Goal: Contribute content: Contribute content

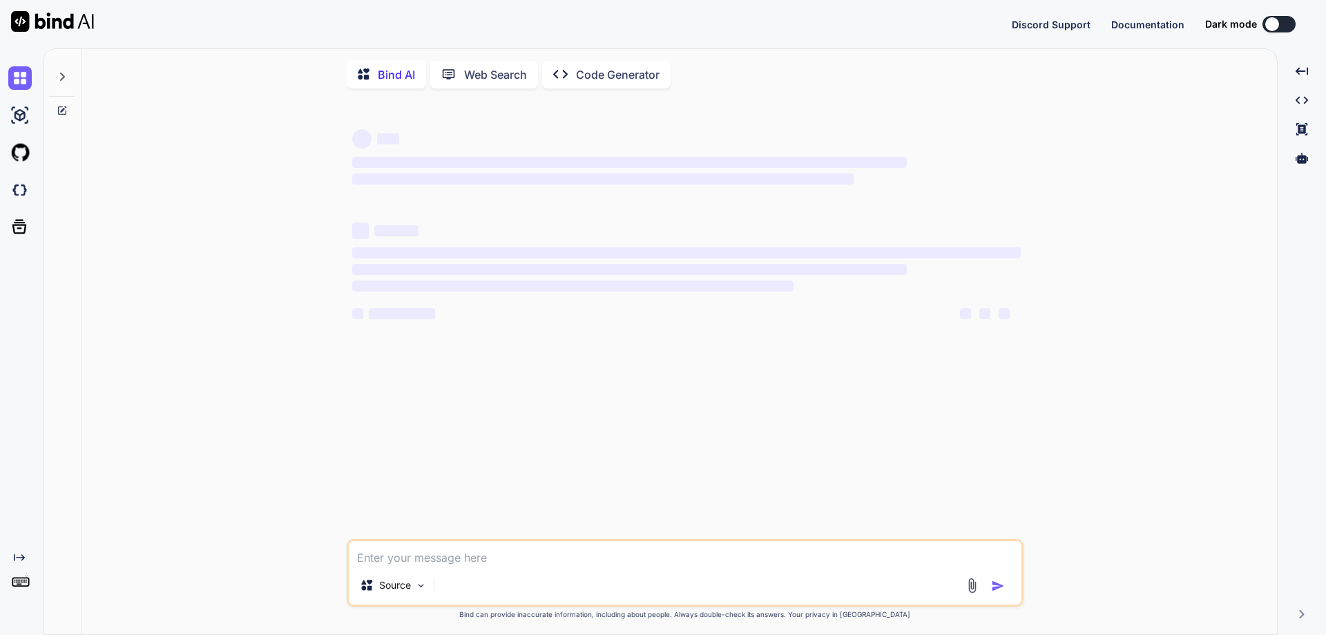
type textarea "x"
type textarea "C"
type textarea "x"
type textarea "Cr"
type textarea "x"
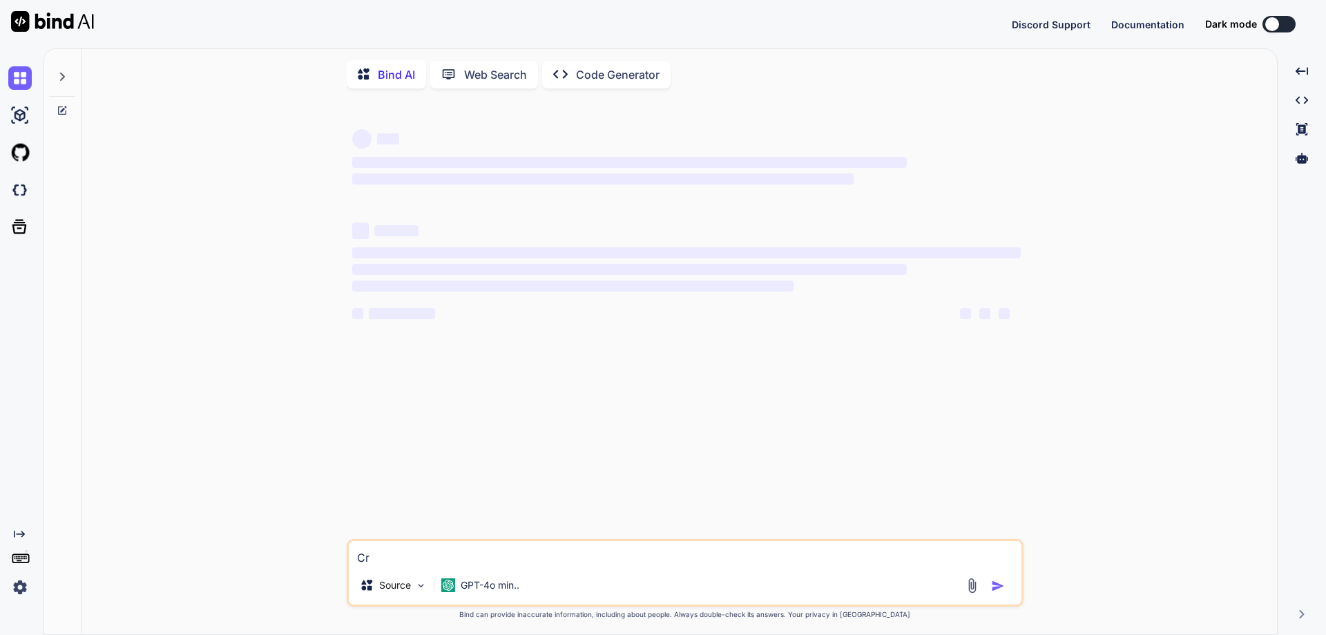
type textarea "Cre"
type textarea "x"
type textarea "Crea"
type textarea "x"
type textarea "Creat"
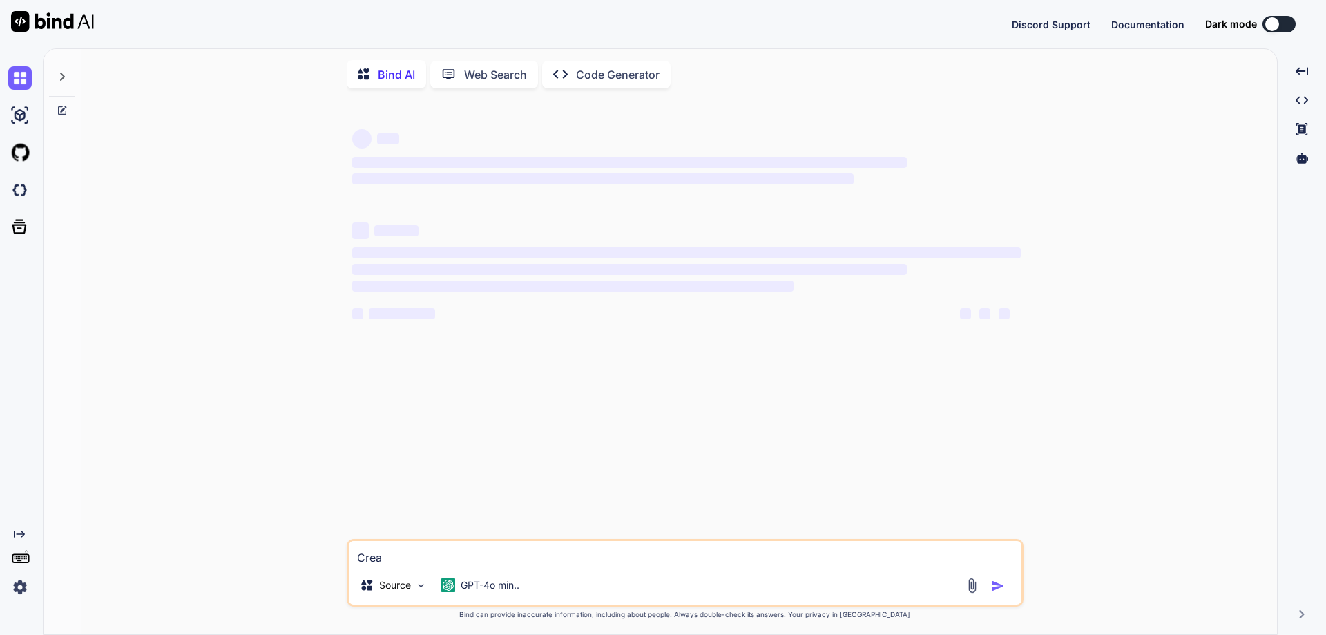
type textarea "x"
type textarea "Create"
type textarea "x"
type textarea "Create"
type textarea "x"
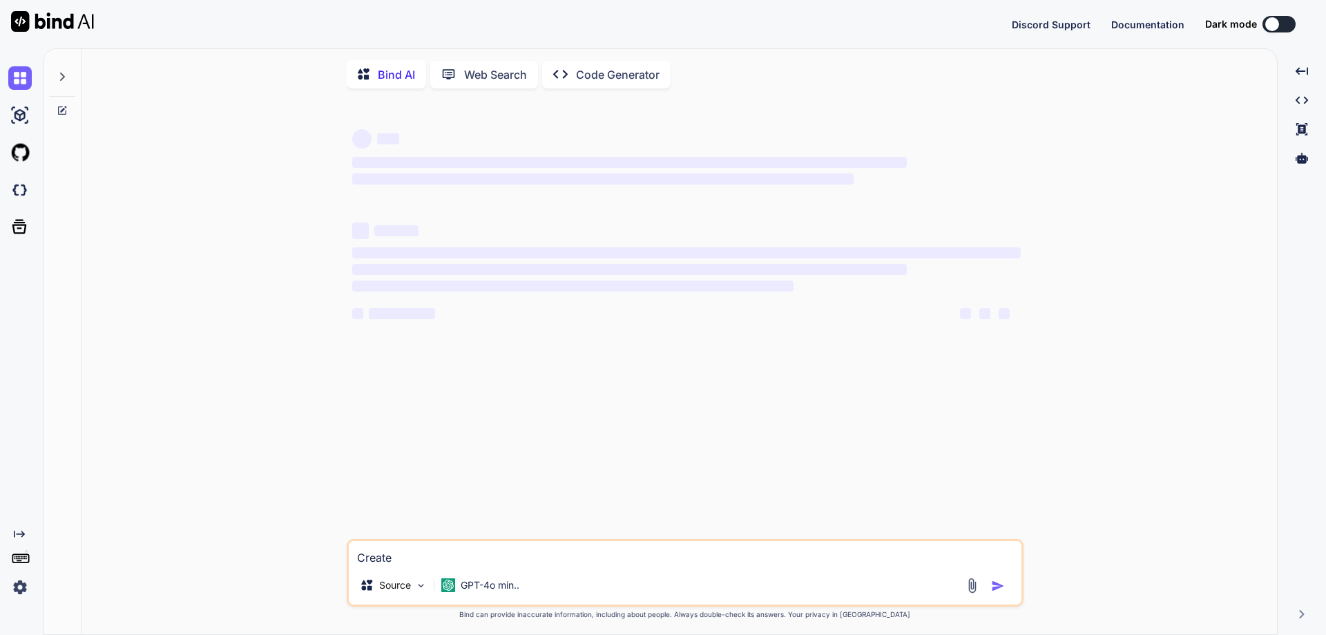
type textarea "Create t"
type textarea "x"
type textarea "Create te"
type textarea "x"
type textarea "Create tes"
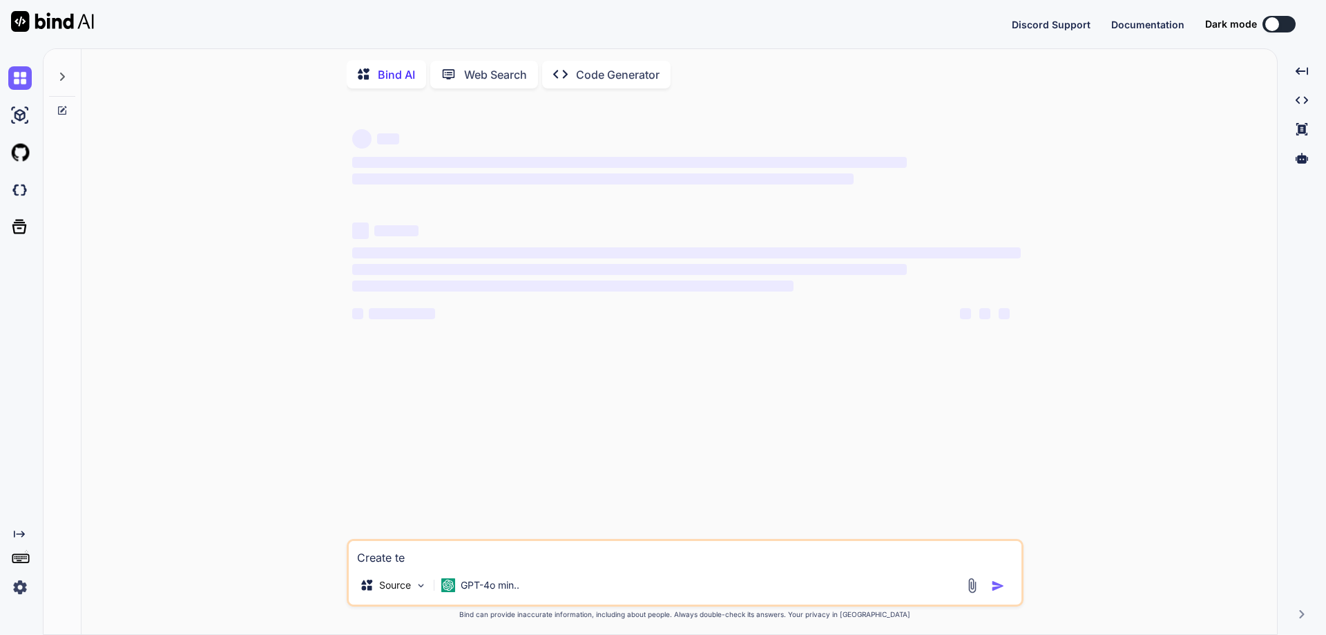
type textarea "x"
type textarea "Create test"
type textarea "x"
type textarea "Create test"
type textarea "x"
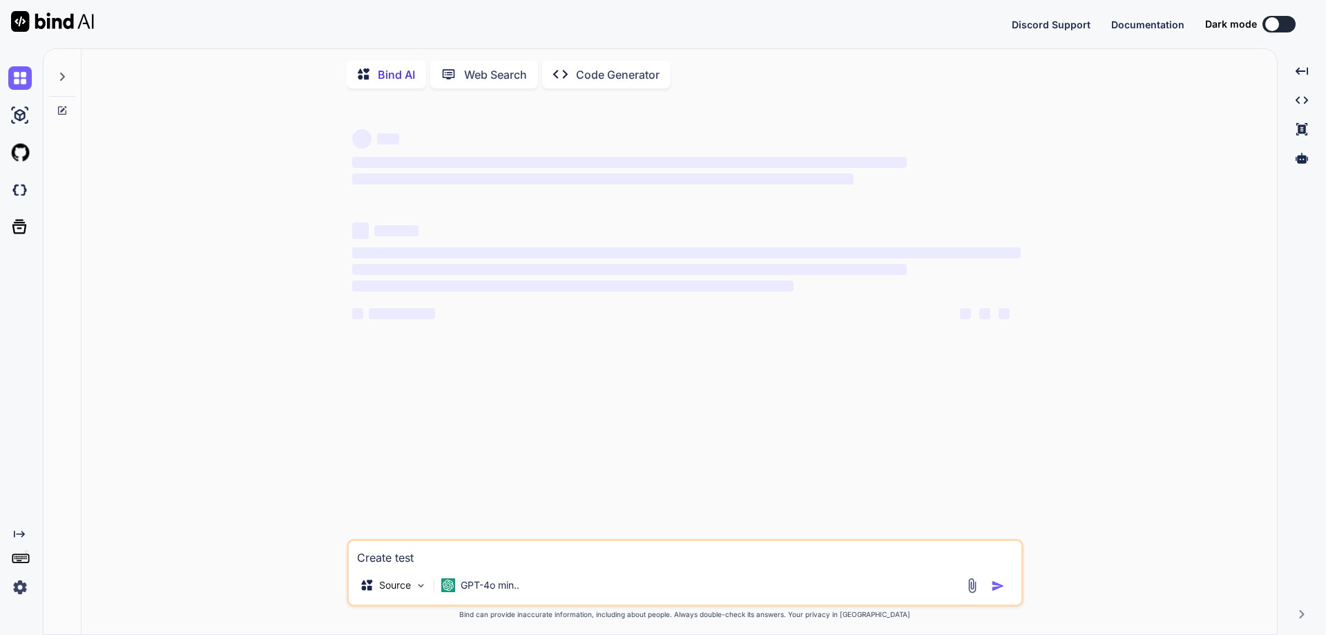
type textarea "Create test c"
type textarea "x"
type textarea "Create test ca"
type textarea "x"
type textarea "Create test cas"
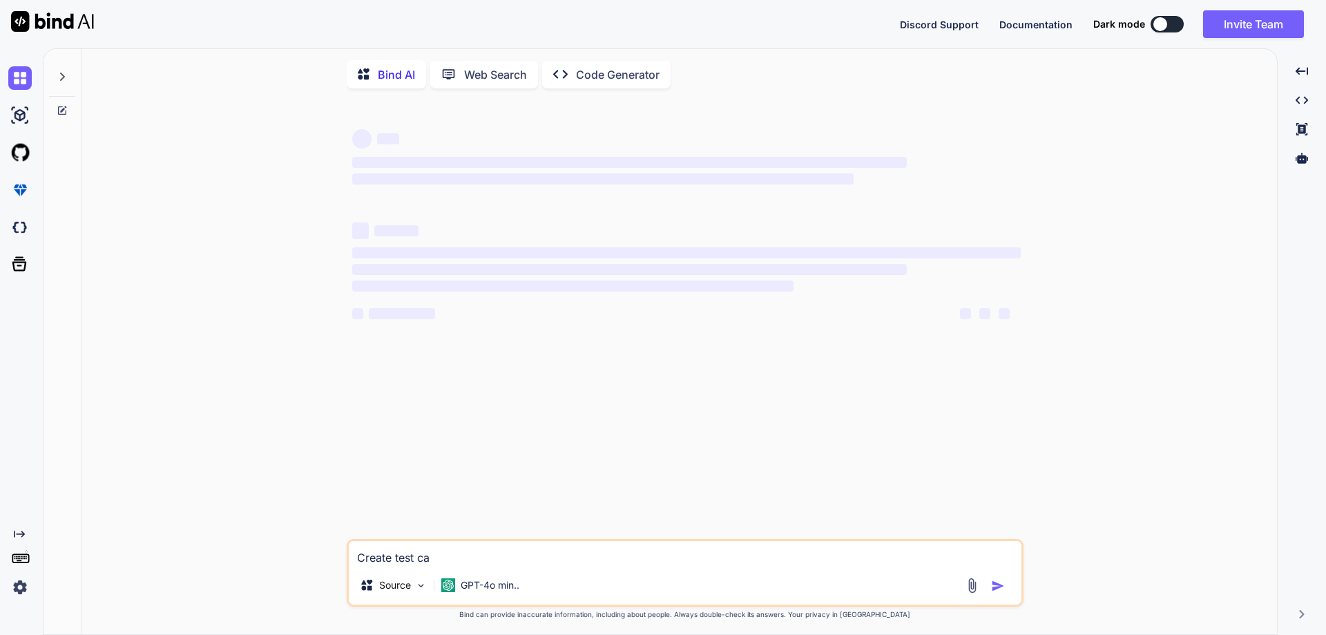
type textarea "x"
type textarea "Create test cas3e"
type textarea "x"
type textarea "Create test cas3es"
type textarea "x"
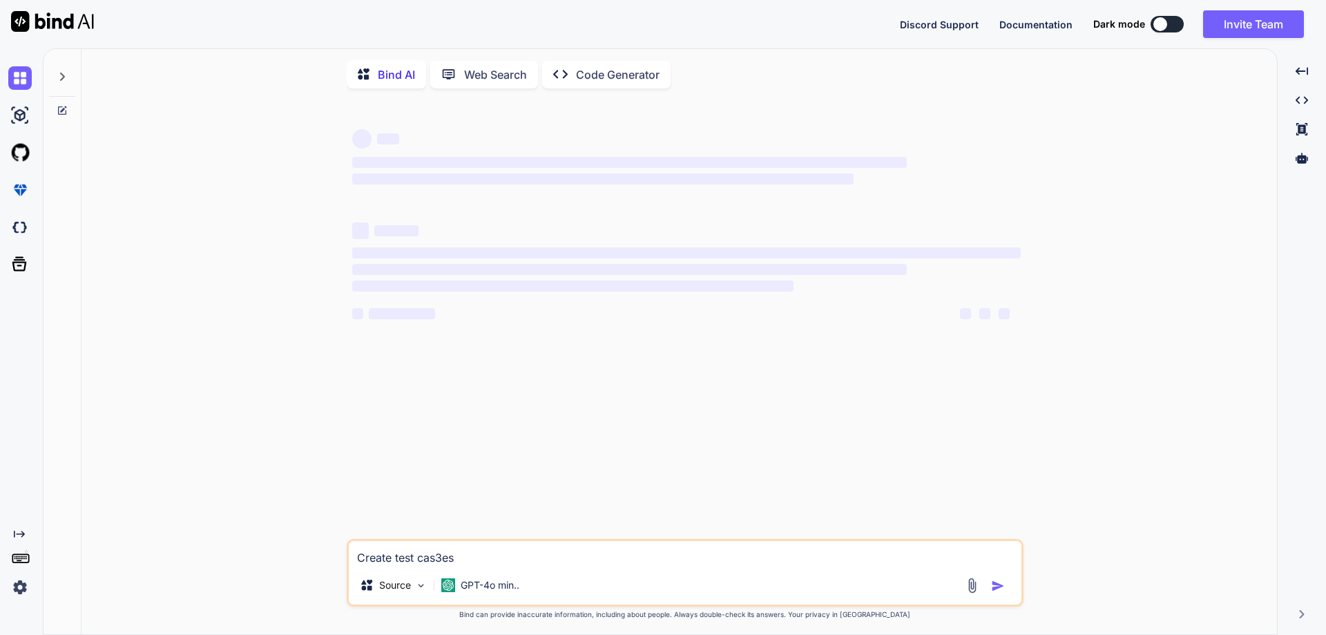
type textarea "Create test cas3es"
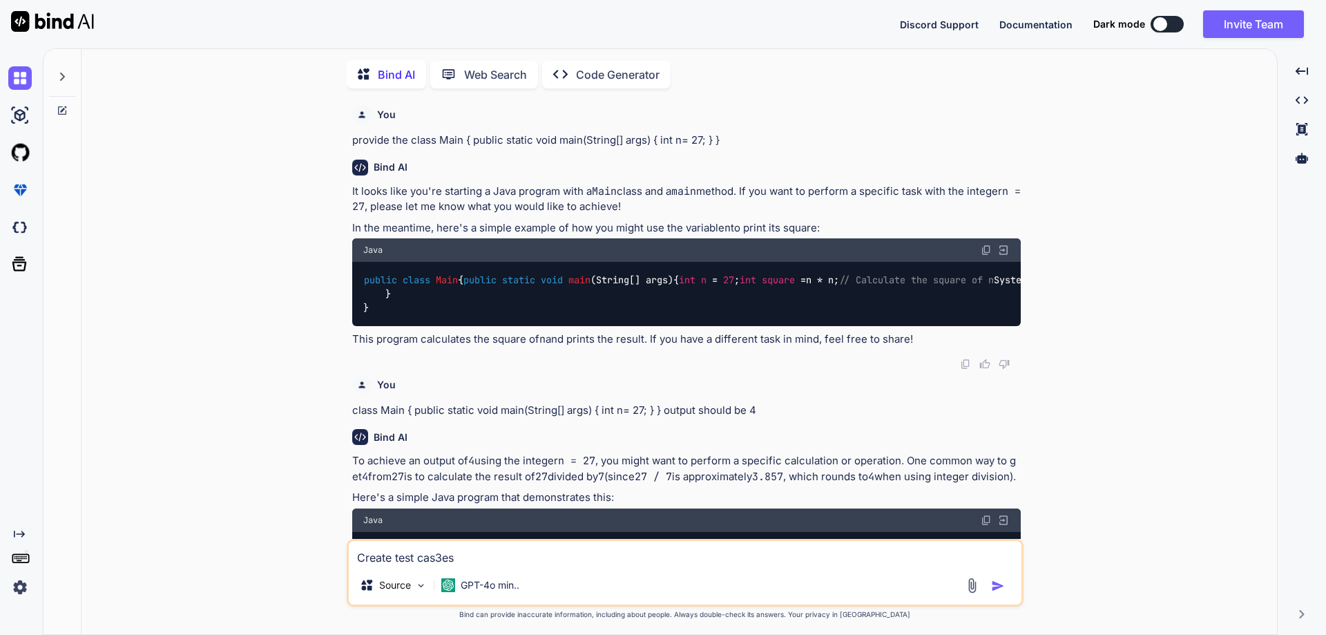
type textarea "x"
type textarea "Create test cas3es"
type textarea "x"
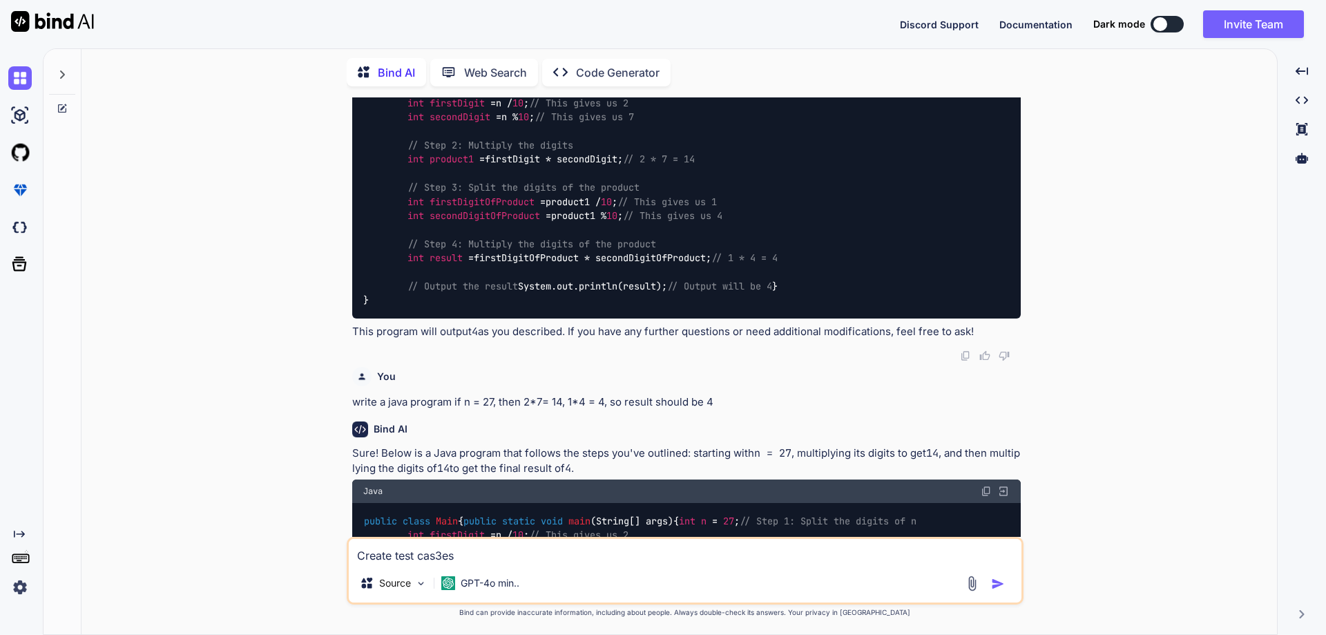
type textarea "Create test cas3e"
type textarea "x"
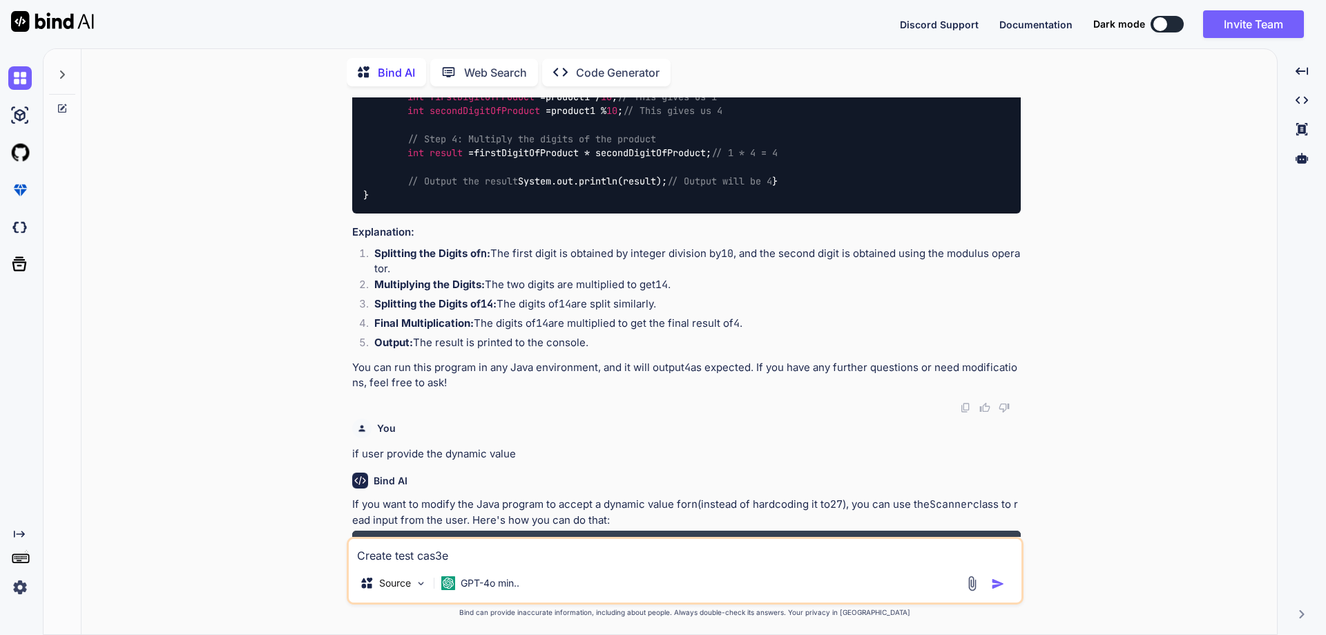
type textarea "Create test cas3"
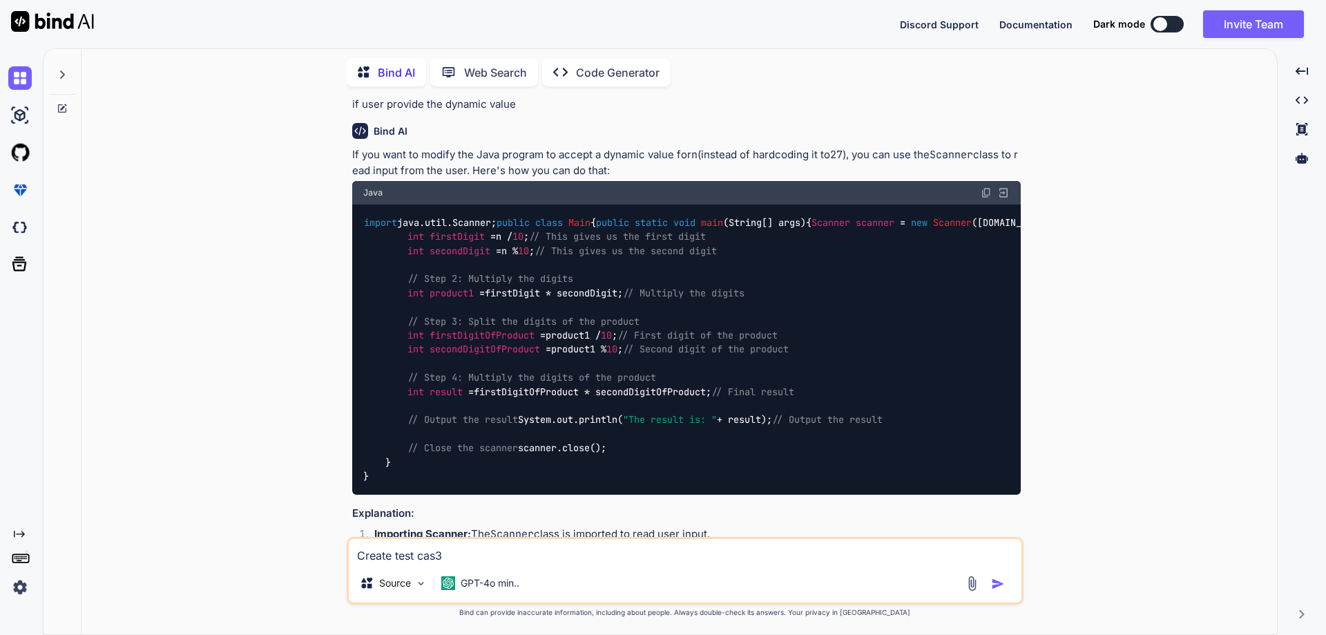
type textarea "x"
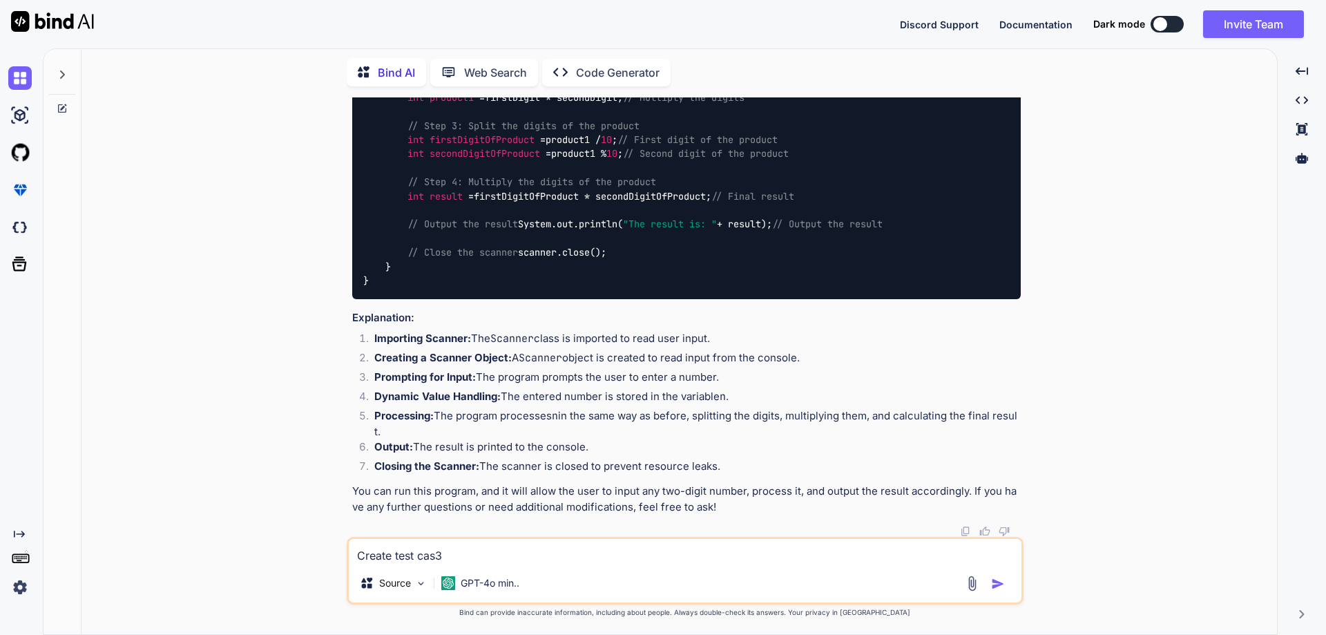
type textarea "Create test cas"
type textarea "x"
type textarea "Create test case"
type textarea "x"
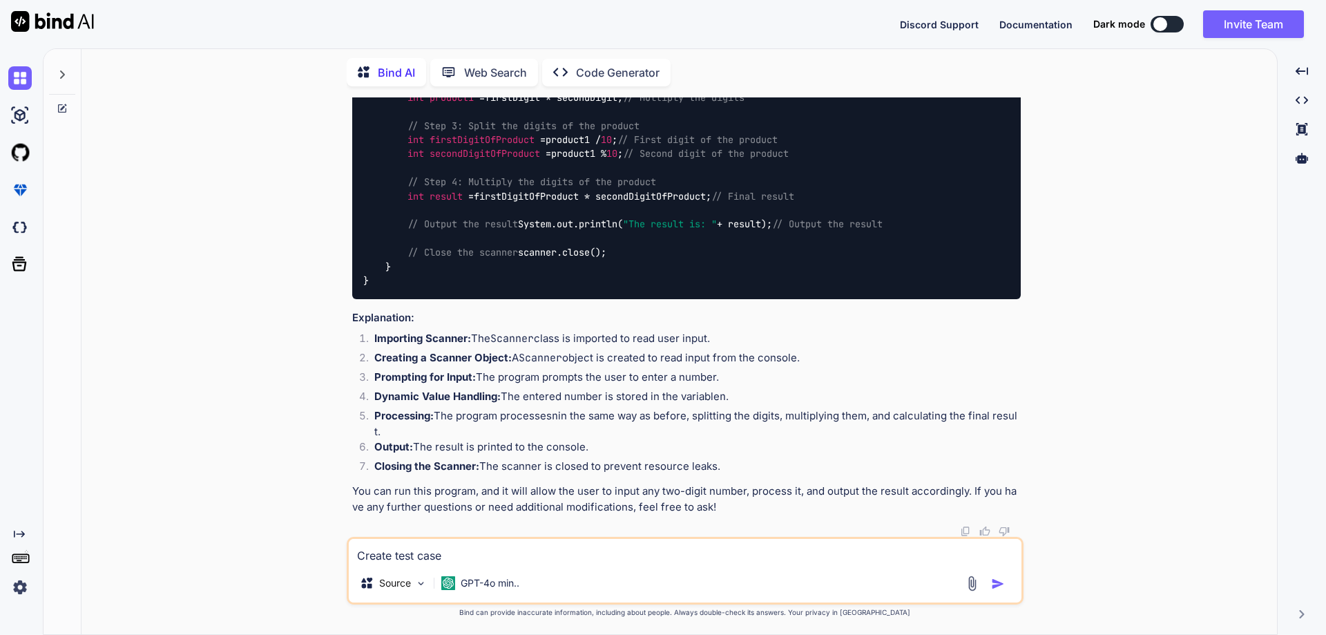
type textarea "Create test cases"
type textarea "x"
type textarea "Create test cases"
type textarea "x"
type textarea "Create test cases f"
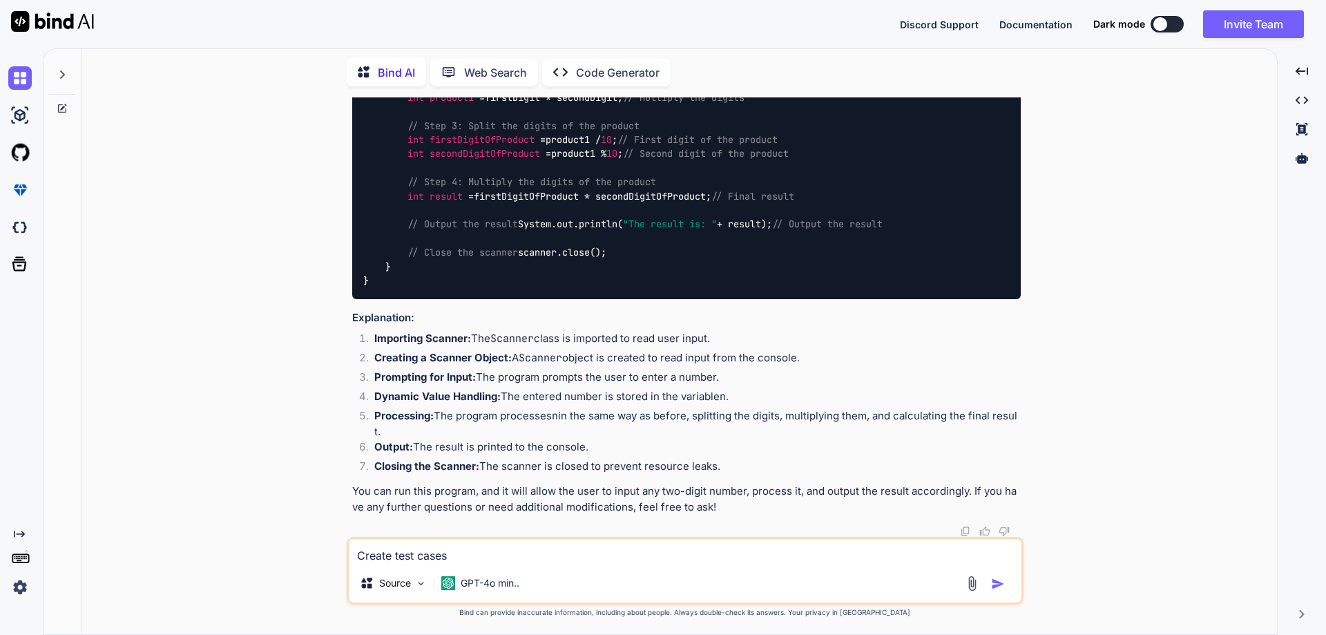
type textarea "x"
type textarea "Create test cases fo"
type textarea "x"
type textarea "Create test cases for"
type textarea "x"
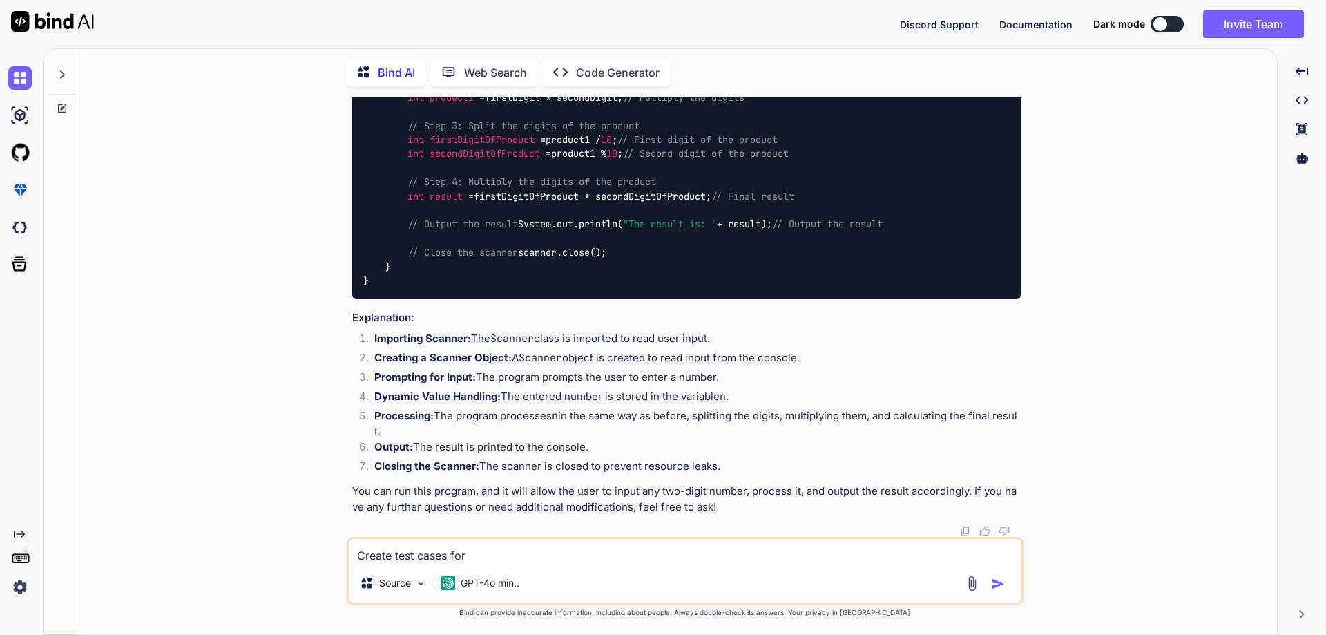
type textarea "Create test cases for"
type textarea "x"
type textarea "Create test cases for • Library Module on Admin (add, edit, update, delete, and…"
type textarea "x"
click at [481, 561] on textarea "Create test cases for • Library Module on Admin (add, edit, update, delete, and…" at bounding box center [685, 551] width 673 height 25
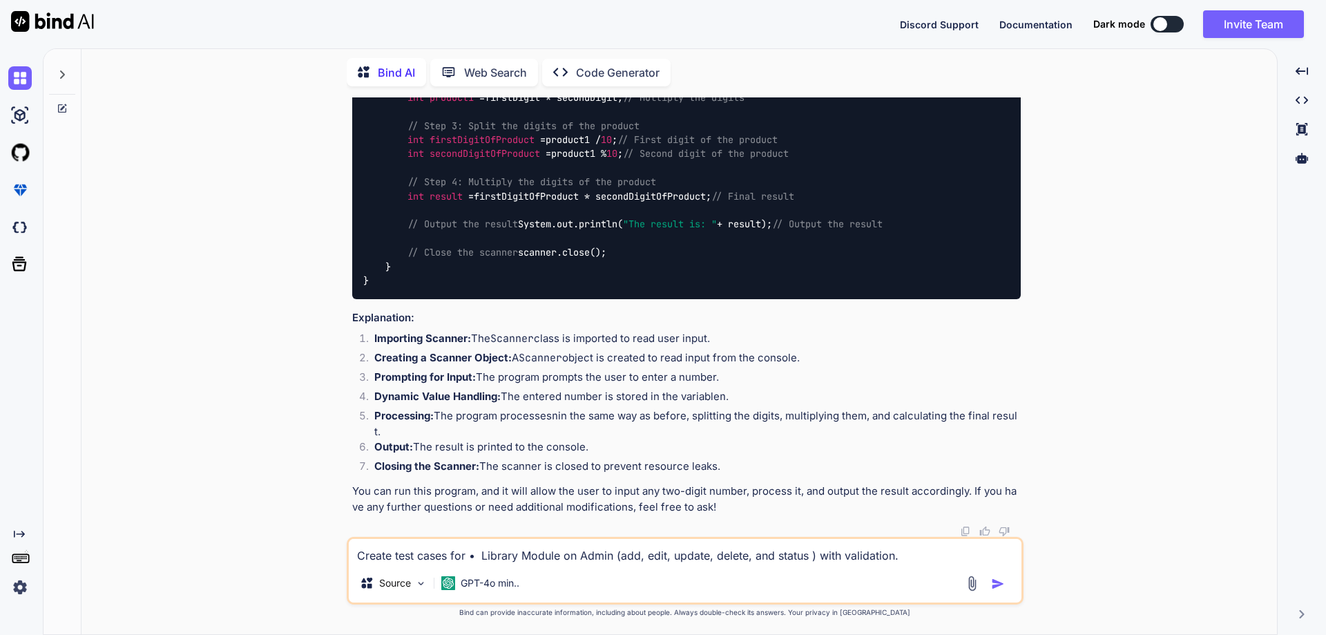
type textarea "Create test cases for •Library Module on Admin (add, edit, update, delete, and …"
type textarea "x"
type textarea "Create test cases for Library Module on Admin (add, edit, update, delete, and s…"
type textarea "x"
type textarea "Create test cases for Library Module on Admin (add, edit, update, delete, and s…"
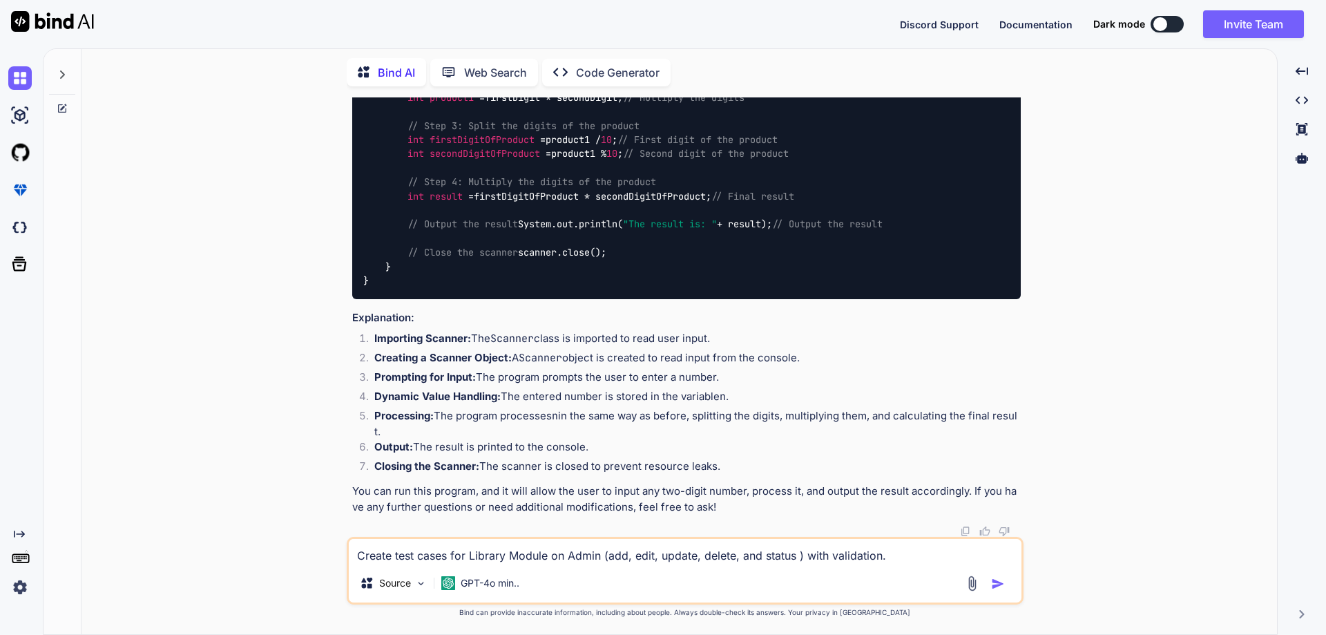
type textarea "x"
click at [917, 548] on textarea "Create test cases for Library Module on Admin (add, edit, update, delete, and s…" at bounding box center [685, 551] width 673 height 25
click at [475, 561] on textarea "Create test cases for Library Module on Admin (add, edit, update, delete, and s…" at bounding box center [685, 551] width 673 height 25
click at [474, 557] on textarea "Create test cases for Library Module on Admin (add, edit, update, delete, and s…" at bounding box center [685, 551] width 673 height 25
type textarea "Create test cases for Library Module on Admin (add, edit, update, delete, and s…"
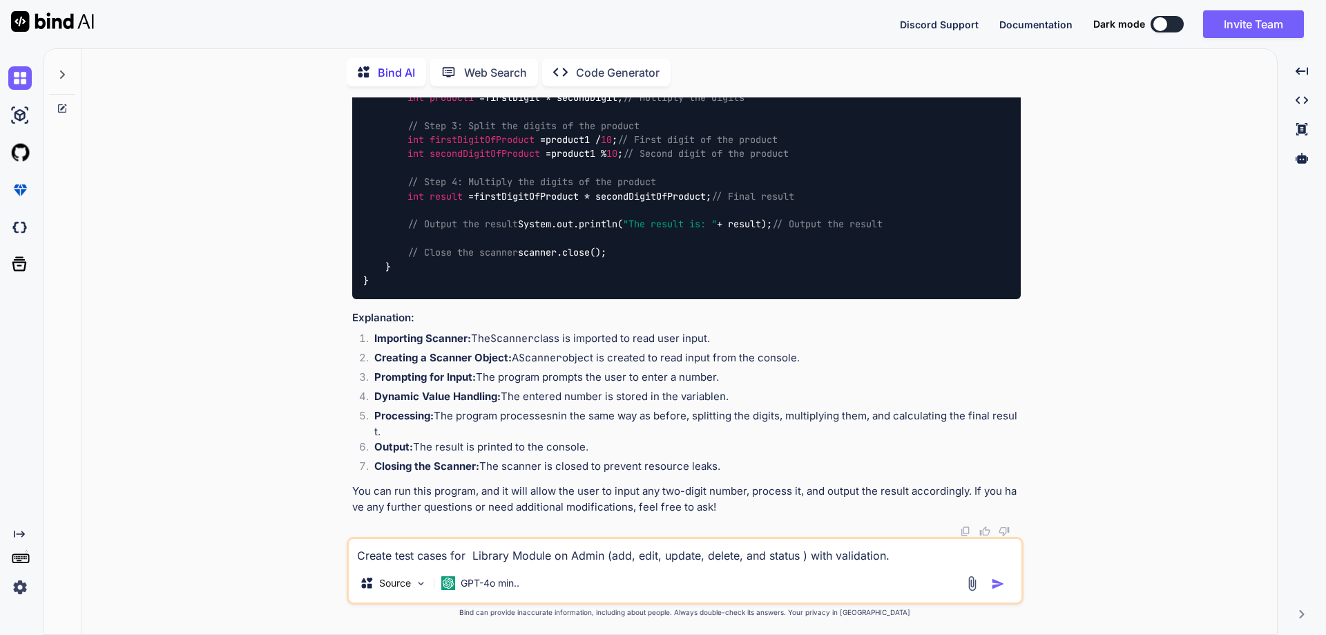
type textarea "x"
click at [902, 561] on textarea "Create test cases for Library Module on Admin (add, edit, update, delete, and s…" at bounding box center [685, 551] width 673 height 25
type textarea "Create test cases for Library Module on Admin (add, edit, update, delete, and s…"
click at [992, 583] on img "button" at bounding box center [998, 584] width 14 height 14
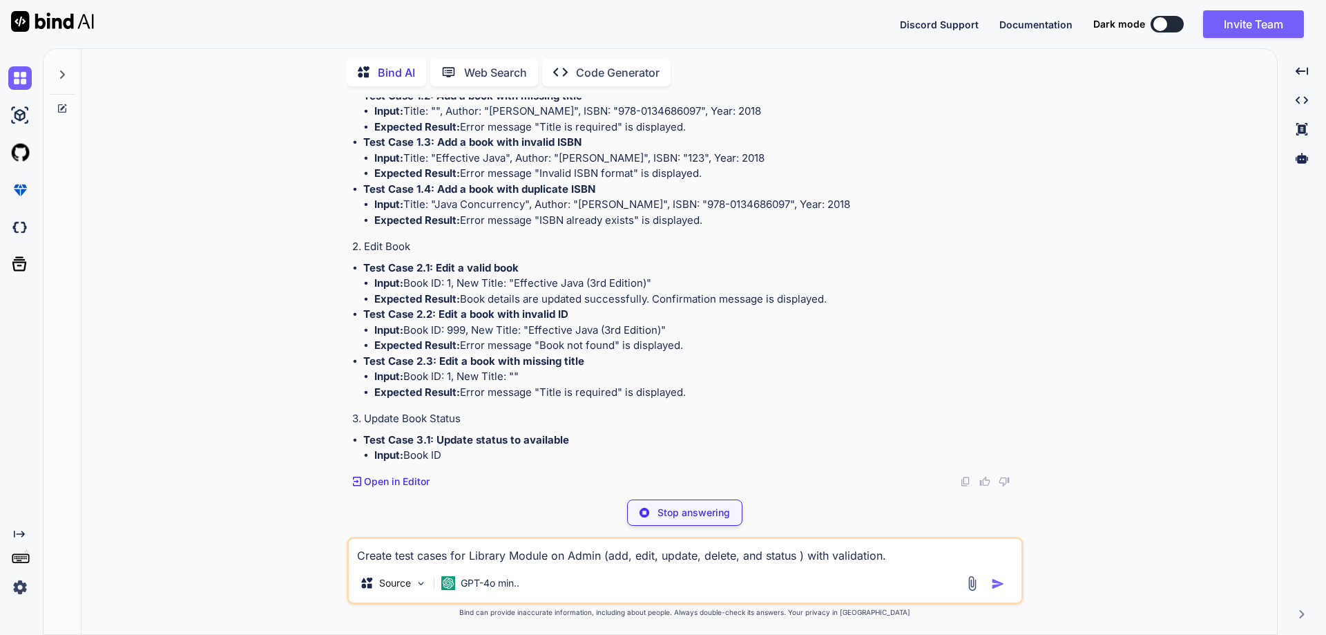
scroll to position [2979, 0]
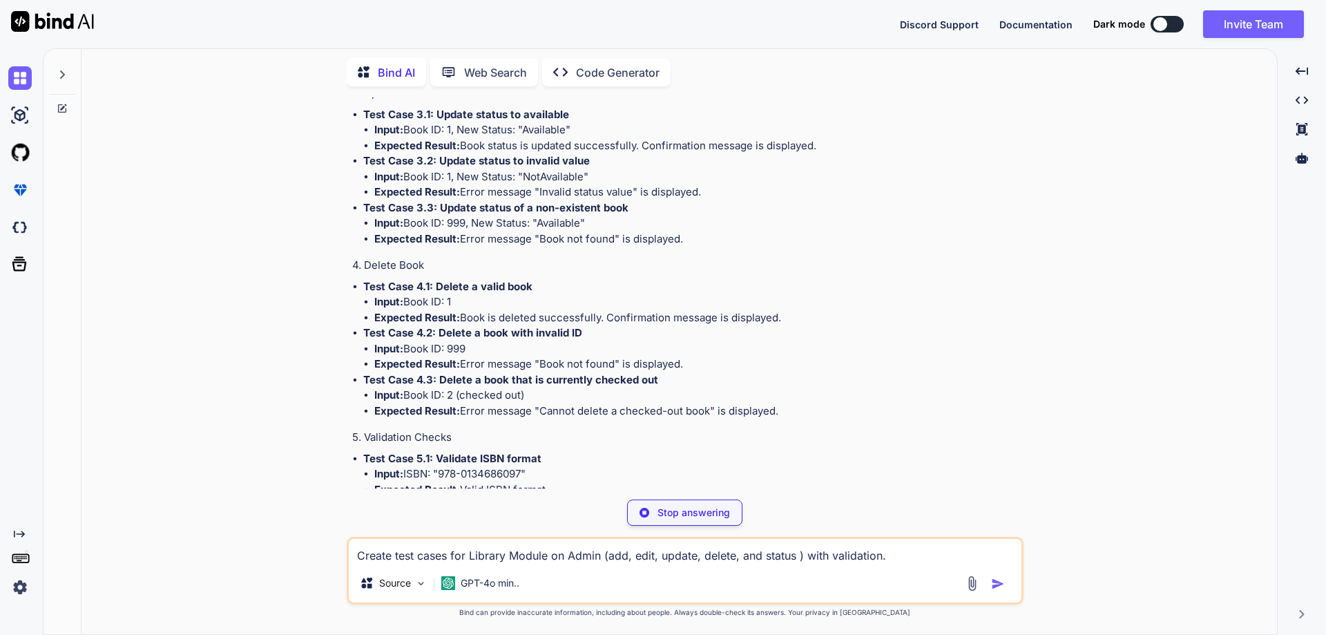
type textarea "x"
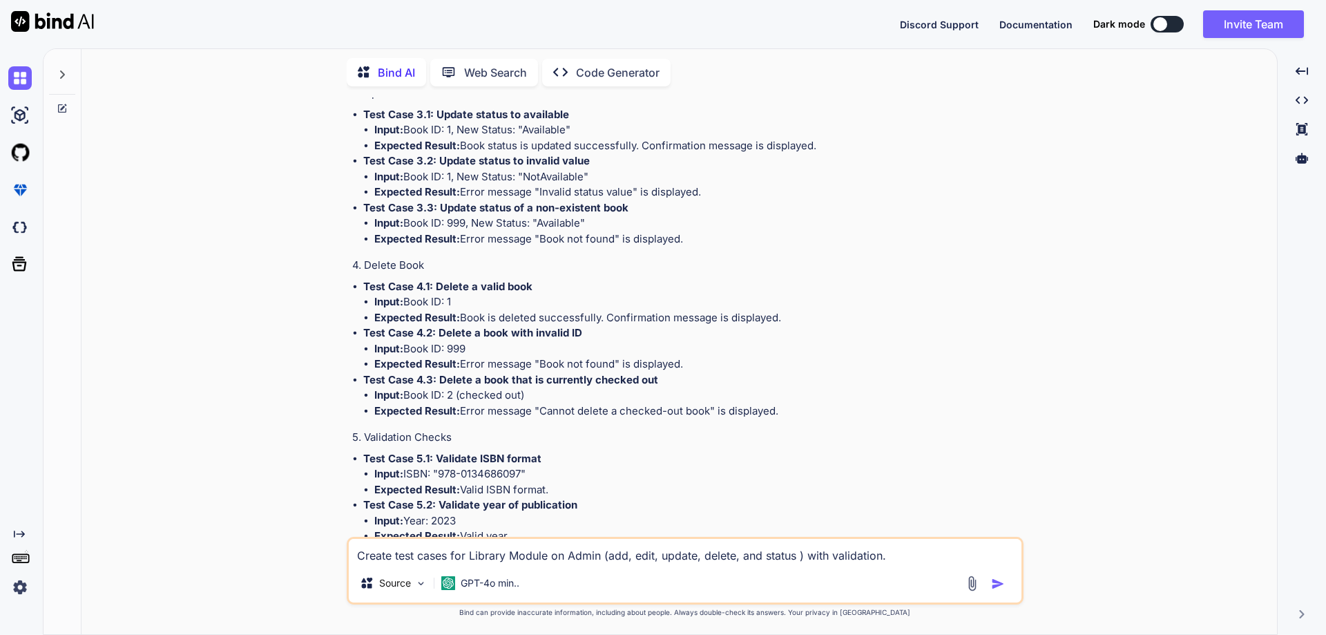
drag, startPoint x: 437, startPoint y: 275, endPoint x: 531, endPoint y: 275, distance: 93.9
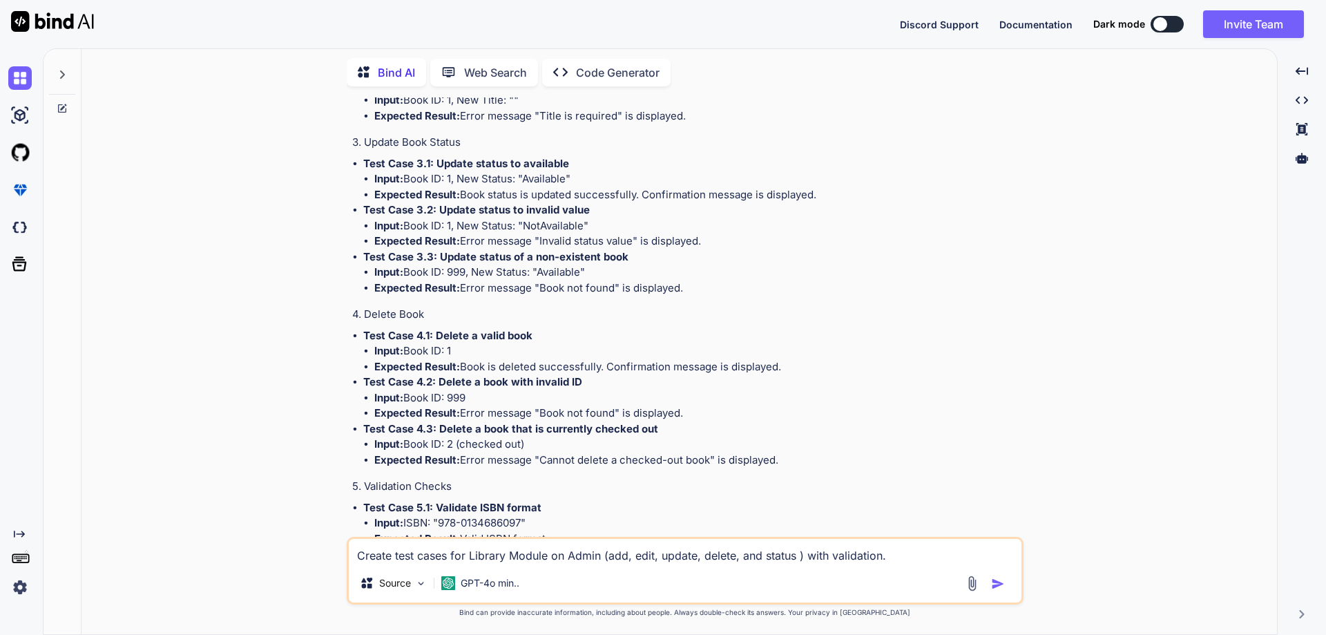
scroll to position [2910, 0]
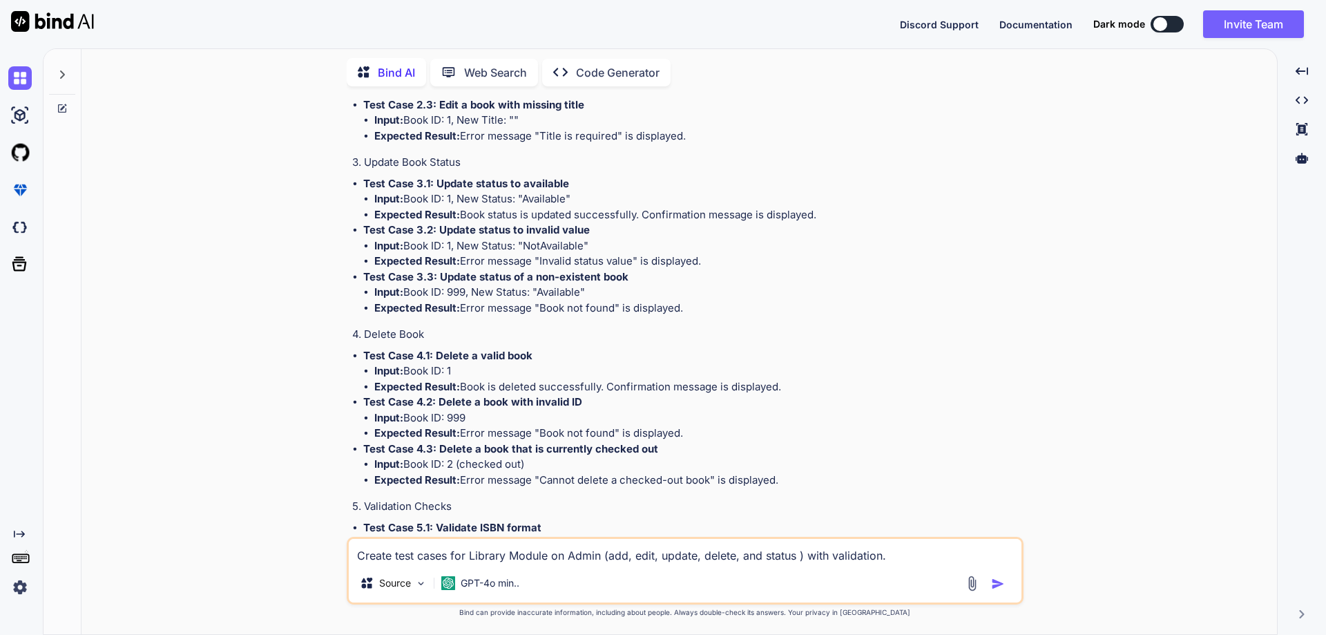
drag, startPoint x: 349, startPoint y: 188, endPoint x: 855, endPoint y: 188, distance: 505.4
click at [855, 188] on div "You provide the class Main { public static void main(String[] args) { int n= 27…" at bounding box center [686, 316] width 674 height 439
copy p "Create test cases for Library Module on Admin (add, edit, update, delete, and s…"
